Goal: Information Seeking & Learning: Learn about a topic

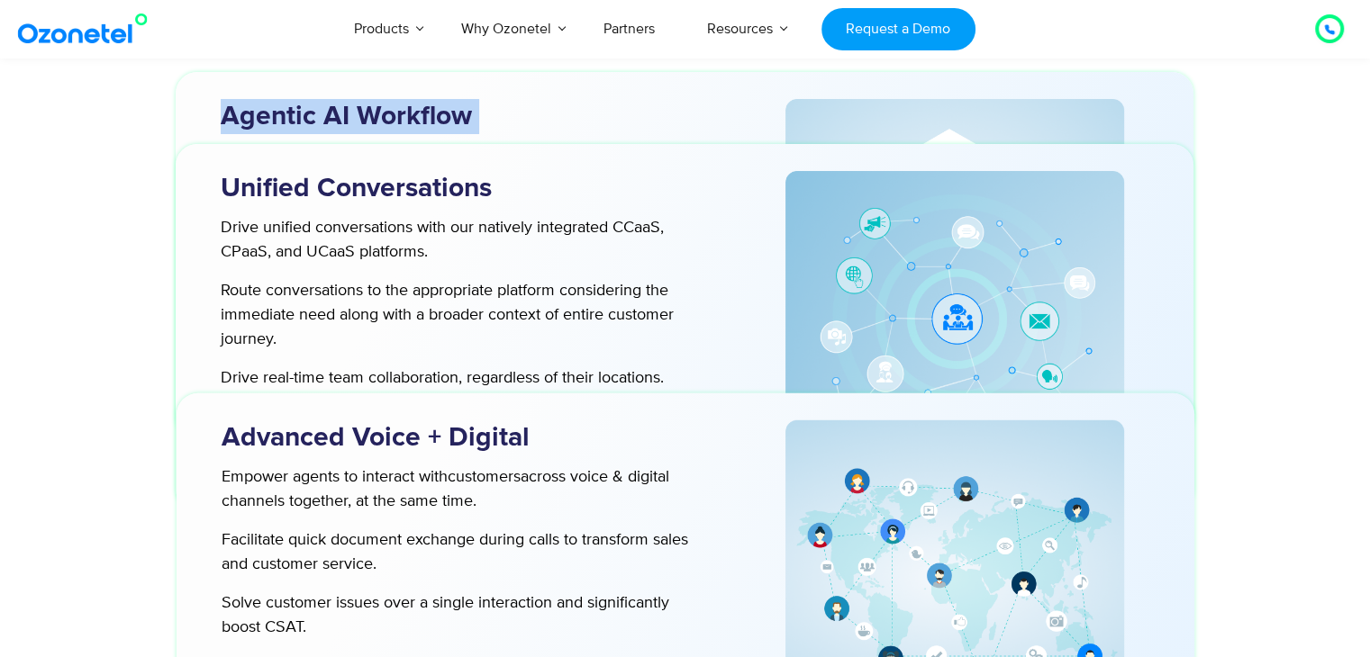
click at [1077, 38] on div "Products AI & CX Voice AI Agents Agent Assist Voice of Customer Quality Audits …" at bounding box center [797, 28] width 1119 height 59
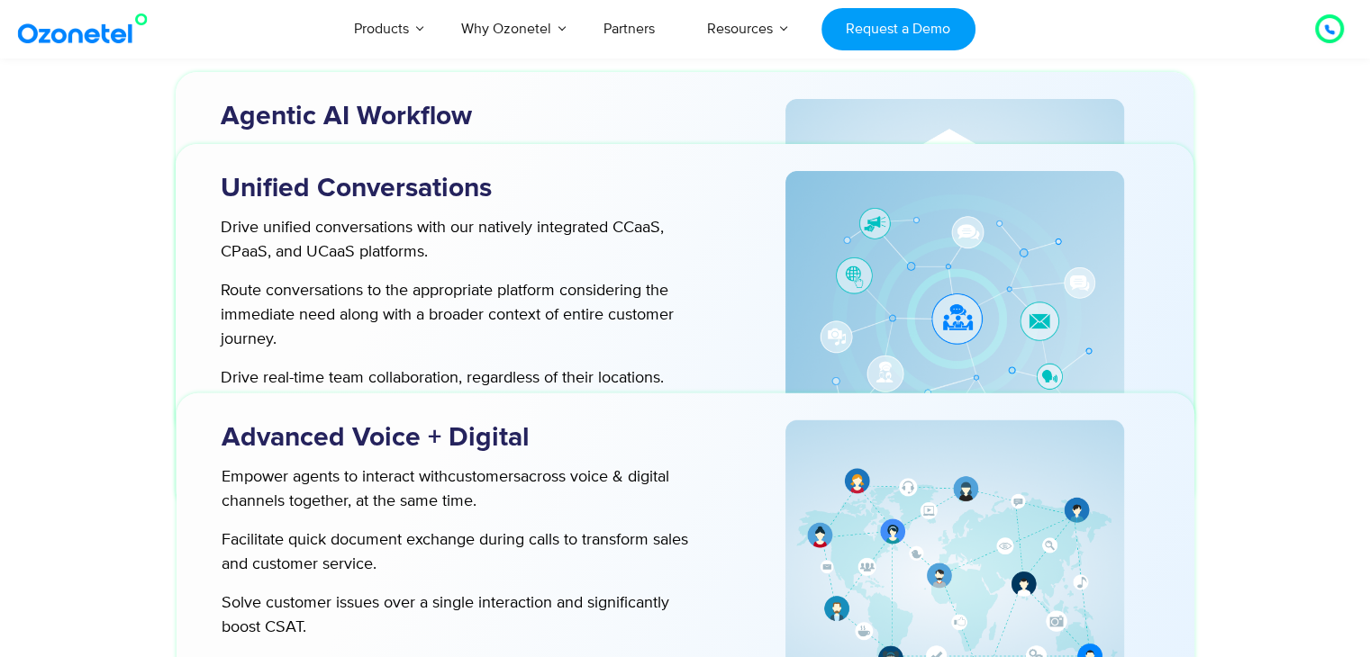
click at [152, 137] on div "Reimagine Your Customer Playbook for an AI-first World Agentic AI Workflow Hire…" at bounding box center [685, 473] width 1126 height 1951
click at [151, 65] on div "Reimagine Your Customer Playbook for an AI-first World Agentic AI Workflow Hire…" at bounding box center [685, 473] width 1126 height 1951
click at [1214, 74] on div "Reimagine Your Customer Playbook for an AI-first World Agentic AI Workflow Hire…" at bounding box center [685, 473] width 1126 height 1951
click at [1222, 158] on div "Reimagine Your Customer Playbook for an AI-first World Agentic AI Workflow Hire…" at bounding box center [685, 473] width 1126 height 1951
click at [1203, 71] on div "Reimagine Your Customer Playbook for an AI-first World Agentic AI Workflow Hire…" at bounding box center [685, 473] width 1126 height 1951
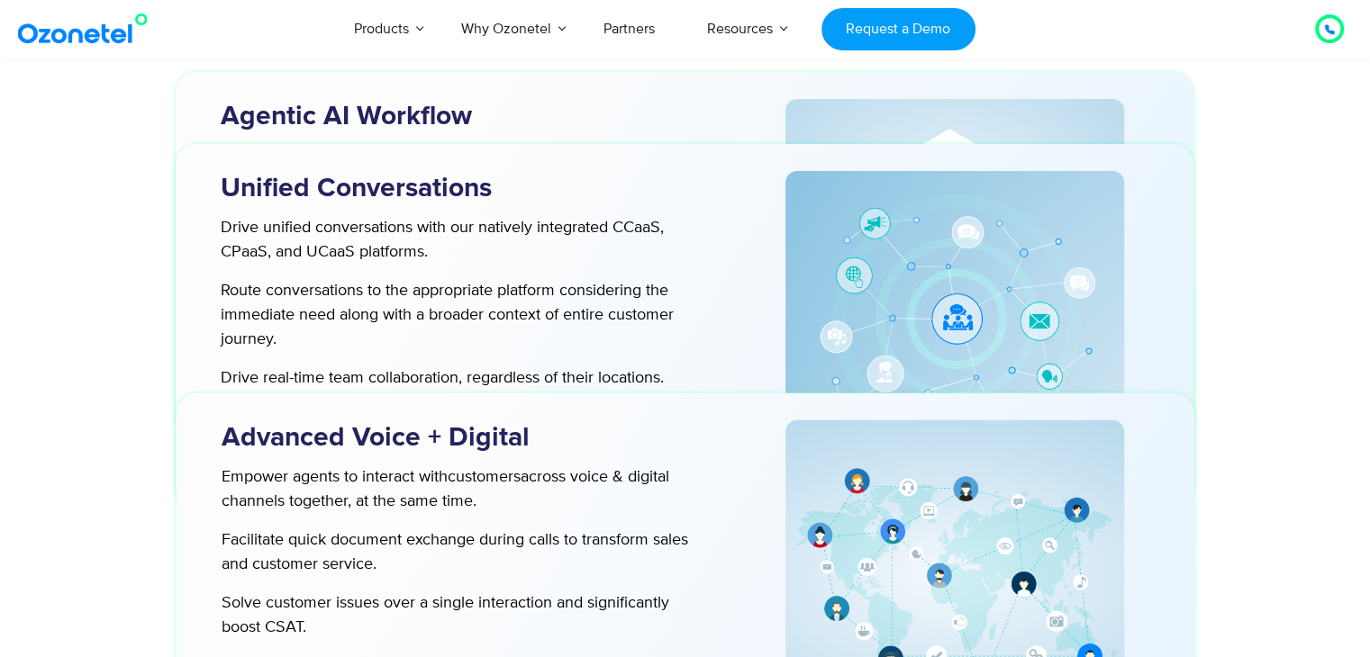
click at [155, 76] on div "Reimagine Your Customer Playbook for an AI-first World Agentic AI Workflow Hire…" at bounding box center [685, 473] width 1126 height 1951
click at [146, 161] on div "Reimagine Your Customer Playbook for an AI-first World Agentic AI Workflow Hire…" at bounding box center [685, 473] width 1126 height 1951
click at [1209, 167] on div "Reimagine Your Customer Playbook for an AI-first World Agentic AI Workflow Hire…" at bounding box center [685, 473] width 1126 height 1951
click at [1207, 419] on div "Reimagine Your Customer Playbook for an AI-first World Agentic AI Workflow Hire…" at bounding box center [685, 473] width 1126 height 1951
click at [134, 413] on div "Reimagine Your Customer Playbook for an AI-first World Agentic AI Workflow Hire…" at bounding box center [685, 473] width 1126 height 1951
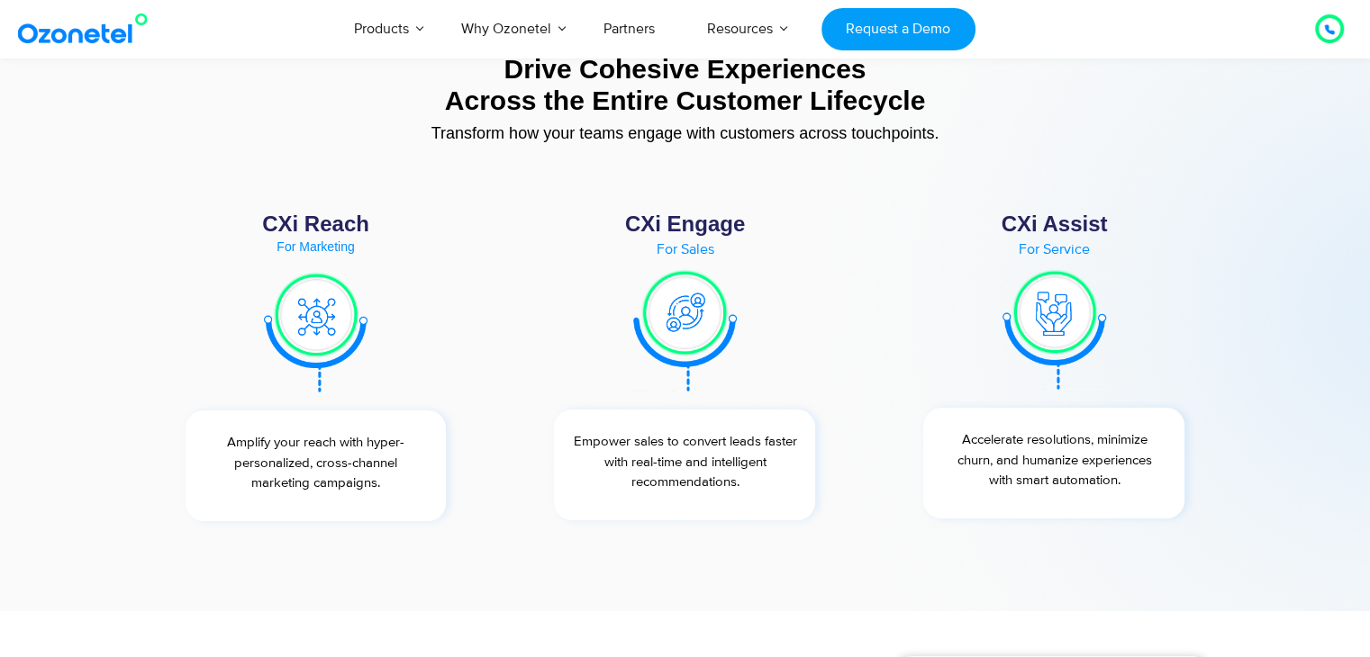
scroll to position [6754, 0]
